Goal: Transaction & Acquisition: Download file/media

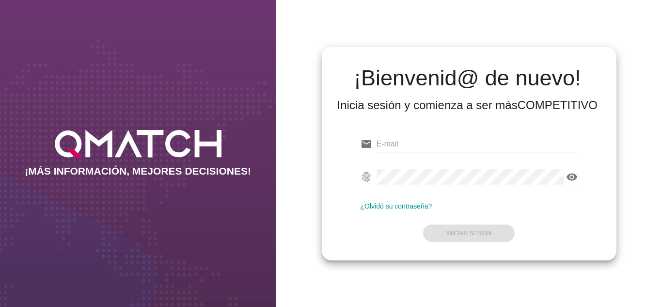
type input "oscargerman.reyrojas@cencosud.com.co"
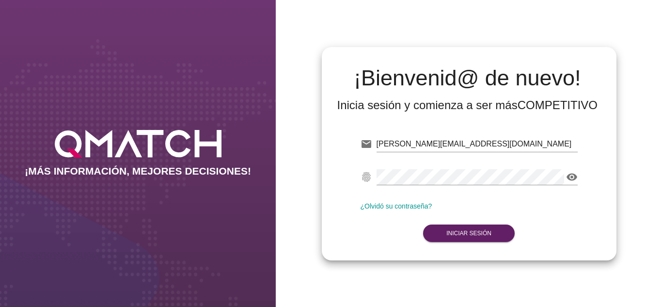
click at [356, 13] on div "¡Bienvenid@ de nuevo! Inicia sesión y comienza a ser más COMPETITIVO email osca…" at bounding box center [469, 153] width 386 height 307
click at [442, 243] on form "email [PERSON_NAME][EMAIL_ADDRESS][DOMAIN_NAME] fingerprint visibility ¿Olvidó …" at bounding box center [468, 187] width 217 height 114
click at [451, 237] on button "Iniciar Sesión" at bounding box center [469, 232] width 92 height 17
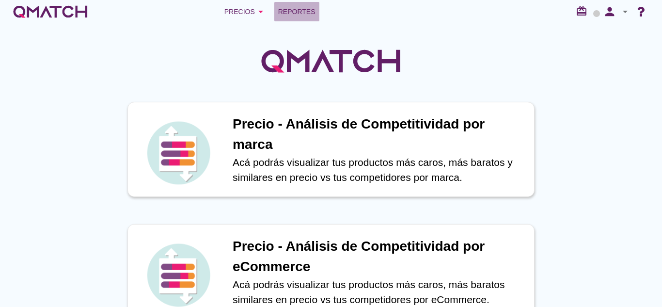
click at [305, 18] on link "Reportes" at bounding box center [296, 11] width 45 height 19
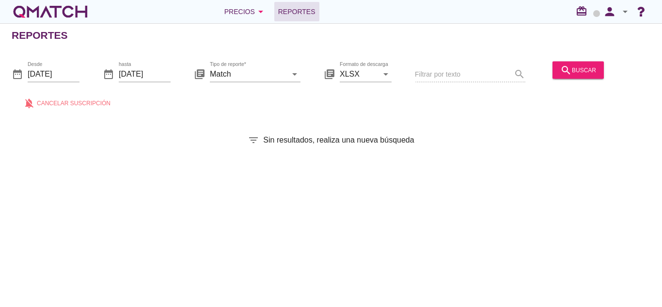
click at [578, 78] on div "search buscar" at bounding box center [577, 74] width 59 height 33
click at [577, 77] on button "search buscar" at bounding box center [577, 69] width 51 height 17
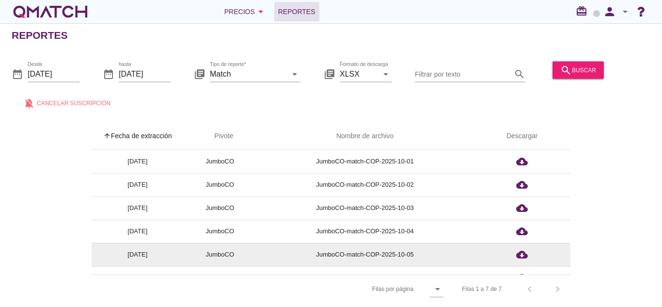
scroll to position [38, 0]
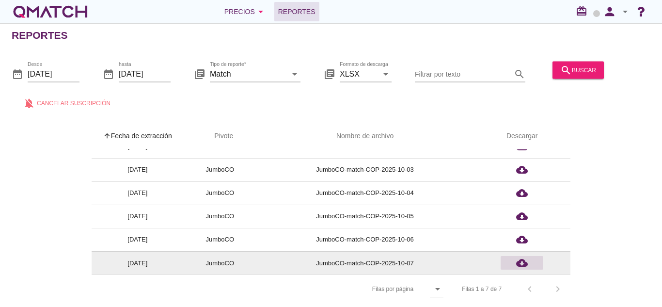
click at [519, 263] on icon "cloud_download" at bounding box center [522, 263] width 12 height 12
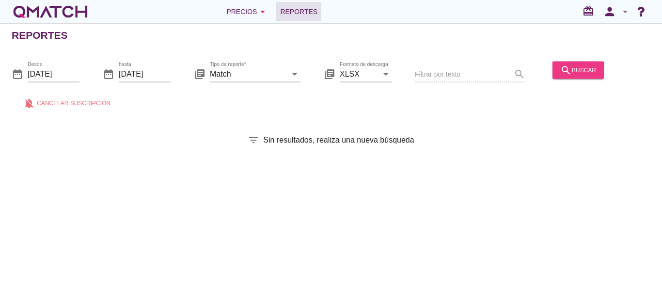
click at [576, 64] on div "search buscar" at bounding box center [578, 70] width 36 height 12
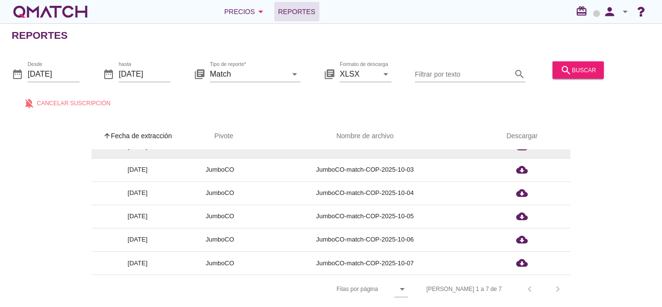
scroll to position [3, 0]
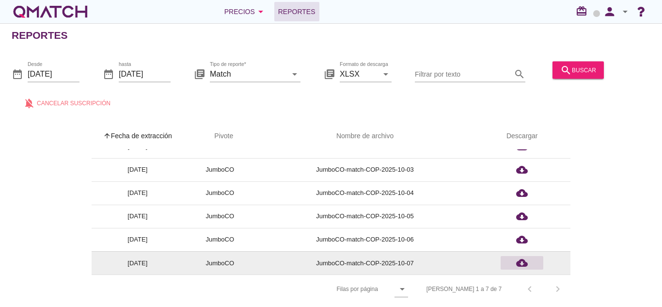
click at [522, 261] on icon "cloud_download" at bounding box center [522, 263] width 12 height 12
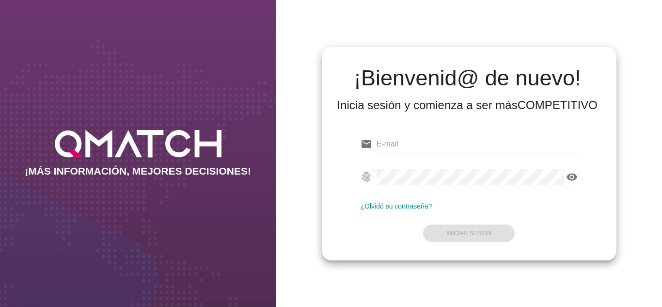
type input "[PERSON_NAME][EMAIL_ADDRESS][DOMAIN_NAME]"
click at [398, 243] on form "email [PERSON_NAME][EMAIL_ADDRESS][DOMAIN_NAME] fingerprint visibility ¿Olvidó …" at bounding box center [468, 187] width 217 height 114
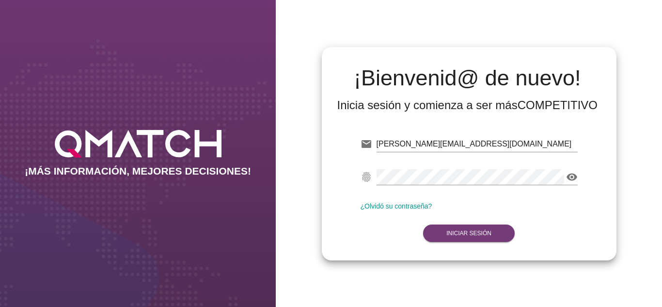
click at [455, 233] on strong "Iniciar Sesión" at bounding box center [468, 233] width 45 height 7
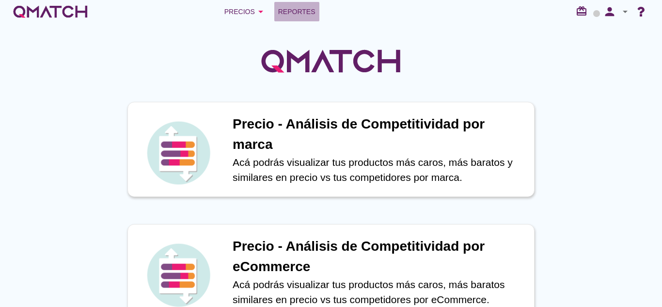
click at [308, 3] on link "Reportes" at bounding box center [296, 11] width 45 height 19
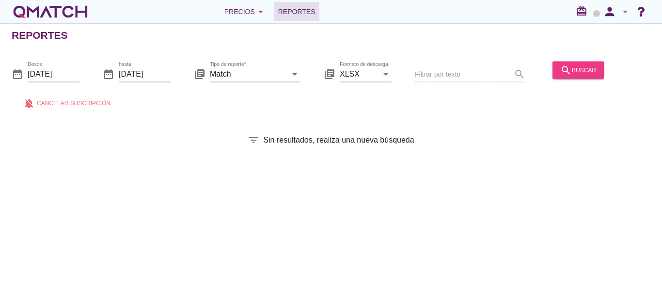
click at [576, 73] on div "search buscar" at bounding box center [578, 70] width 36 height 12
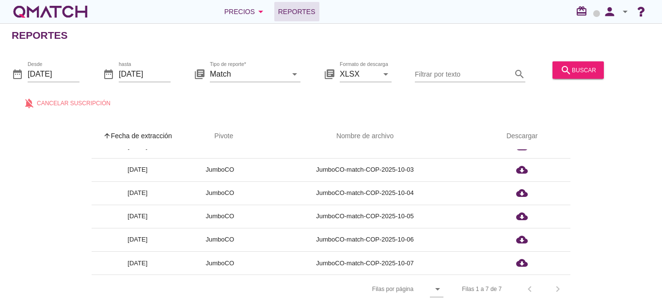
scroll to position [3, 0]
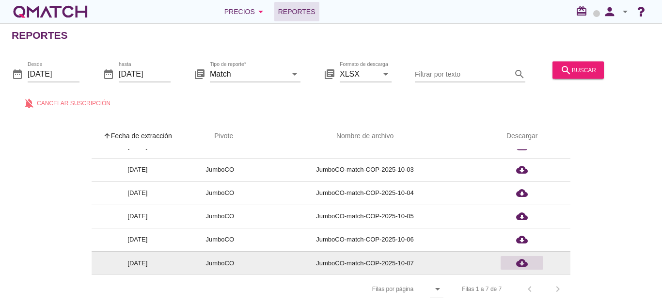
click at [520, 261] on icon "cloud_download" at bounding box center [522, 263] width 12 height 12
